Goal: Navigation & Orientation: Find specific page/section

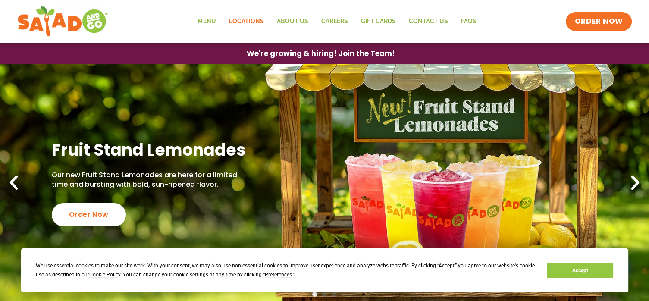
click at [247, 21] on link "Locations" at bounding box center [246, 22] width 48 height 20
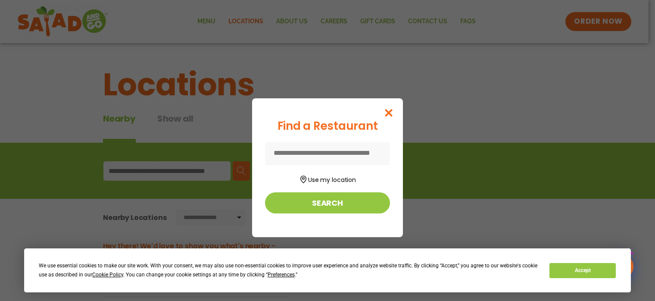
click at [174, 171] on div "Find a Restaurant Use my location Search" at bounding box center [327, 150] width 655 height 301
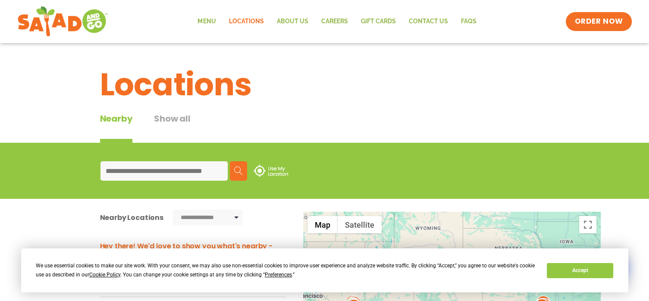
click at [185, 171] on input at bounding box center [163, 170] width 127 height 19
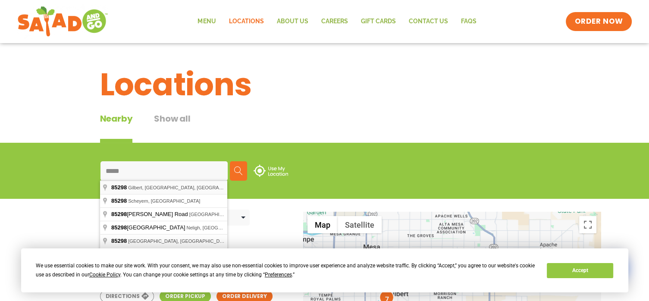
type input "**********"
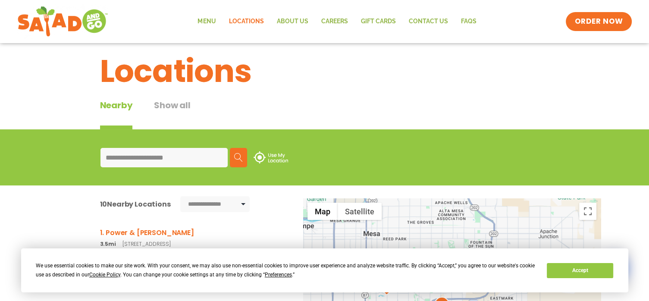
scroll to position [172, 0]
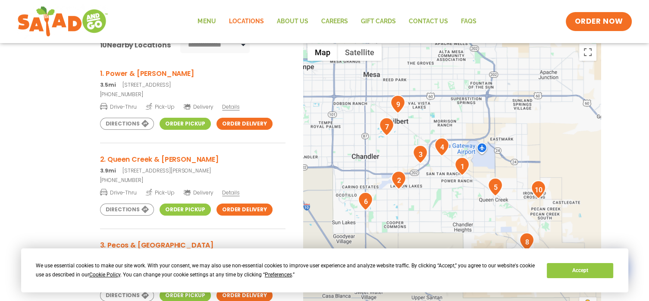
click at [188, 125] on link "Order Pickup" at bounding box center [185, 124] width 51 height 12
